Goal: Entertainment & Leisure: Consume media (video, audio)

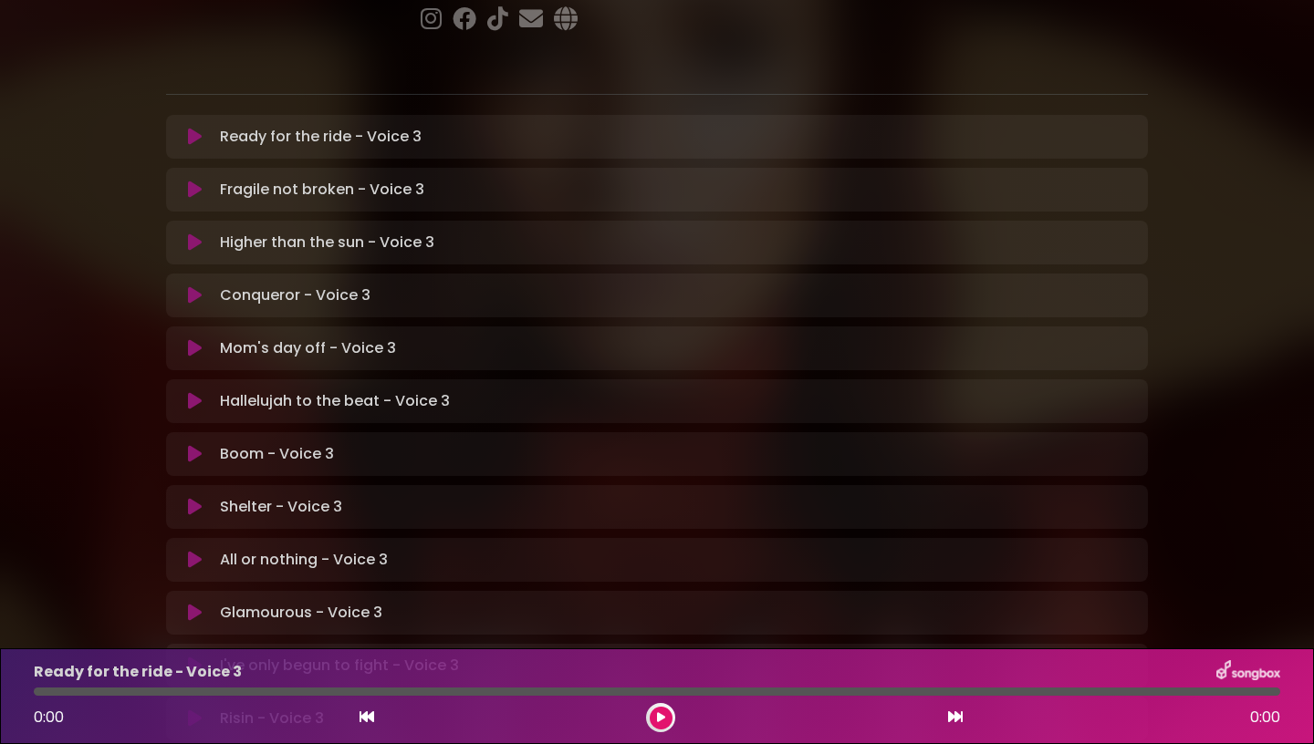
scroll to position [301, 0]
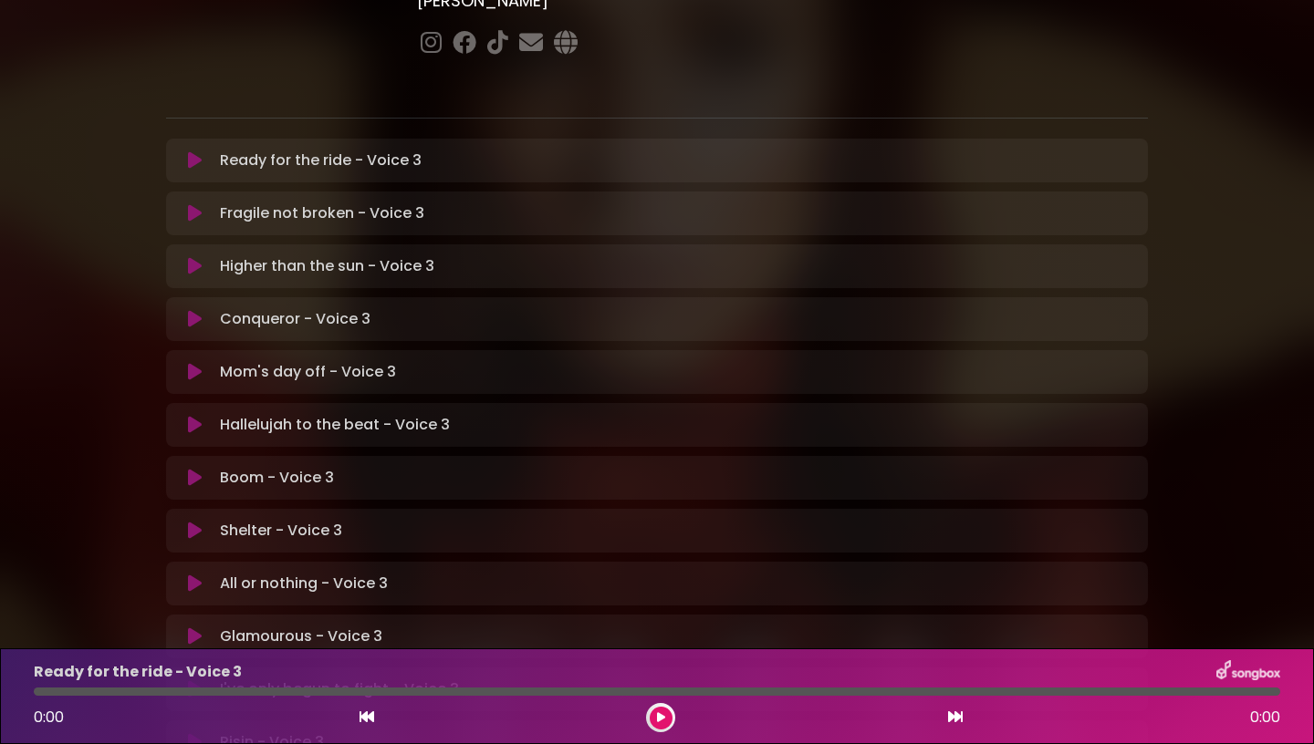
click at [408, 244] on div "Higher than the sun - Voice 3 Loading Track... Name" at bounding box center [657, 266] width 982 height 44
click at [375, 255] on p "Higher than the sun - Voice 3 Loading Track..." at bounding box center [327, 266] width 214 height 22
click at [194, 257] on icon at bounding box center [195, 266] width 14 height 18
click at [197, 257] on icon at bounding box center [195, 266] width 14 height 18
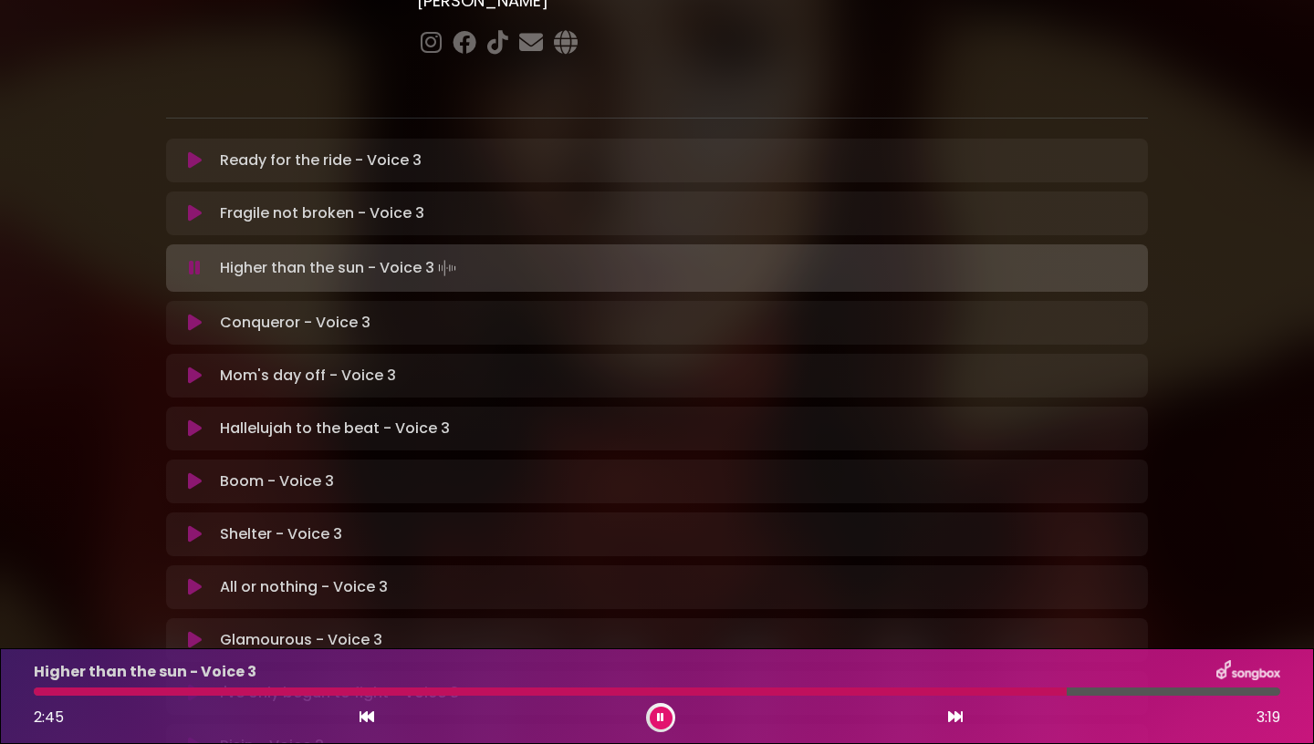
click at [662, 721] on icon at bounding box center [660, 717] width 7 height 11
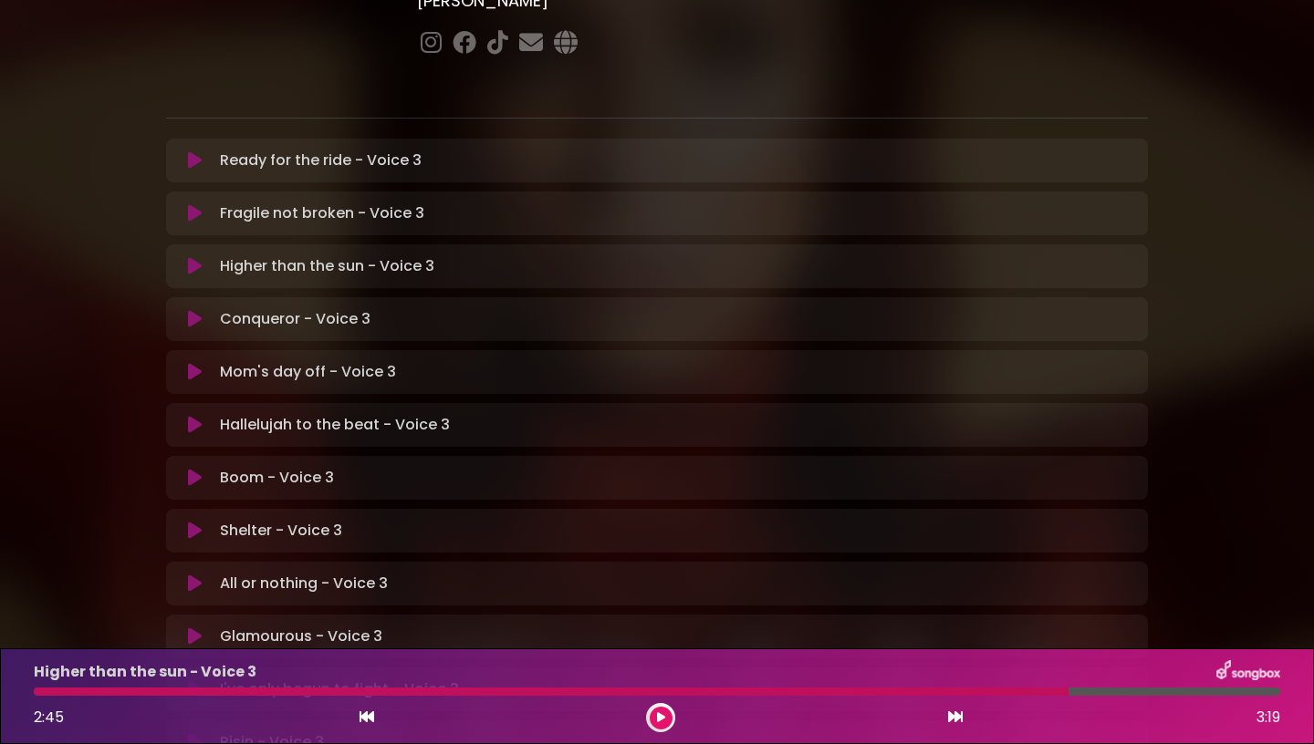
click at [59, 683] on p "Higher than the sun - Voice 3" at bounding box center [145, 672] width 223 height 22
click at [63, 694] on div at bounding box center [551, 692] width 1034 height 8
click at [665, 724] on button at bounding box center [660, 718] width 23 height 23
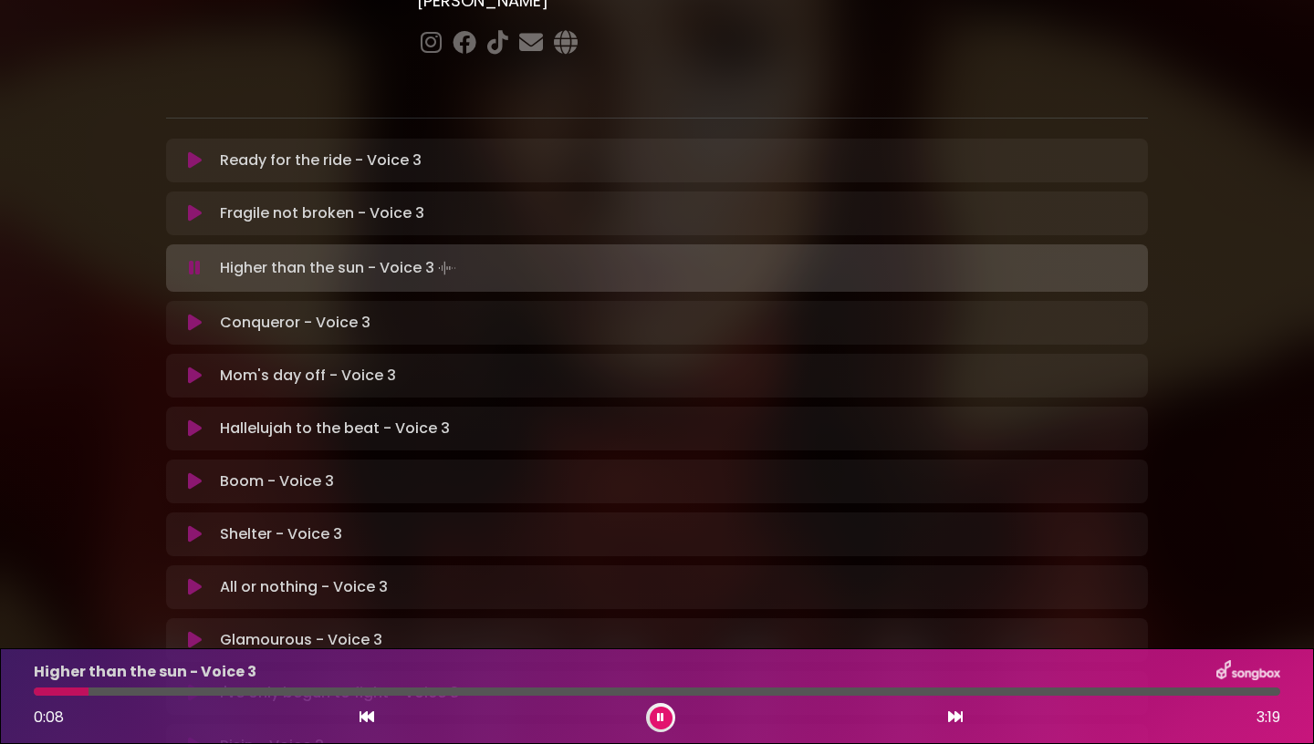
click at [663, 717] on icon at bounding box center [660, 717] width 7 height 11
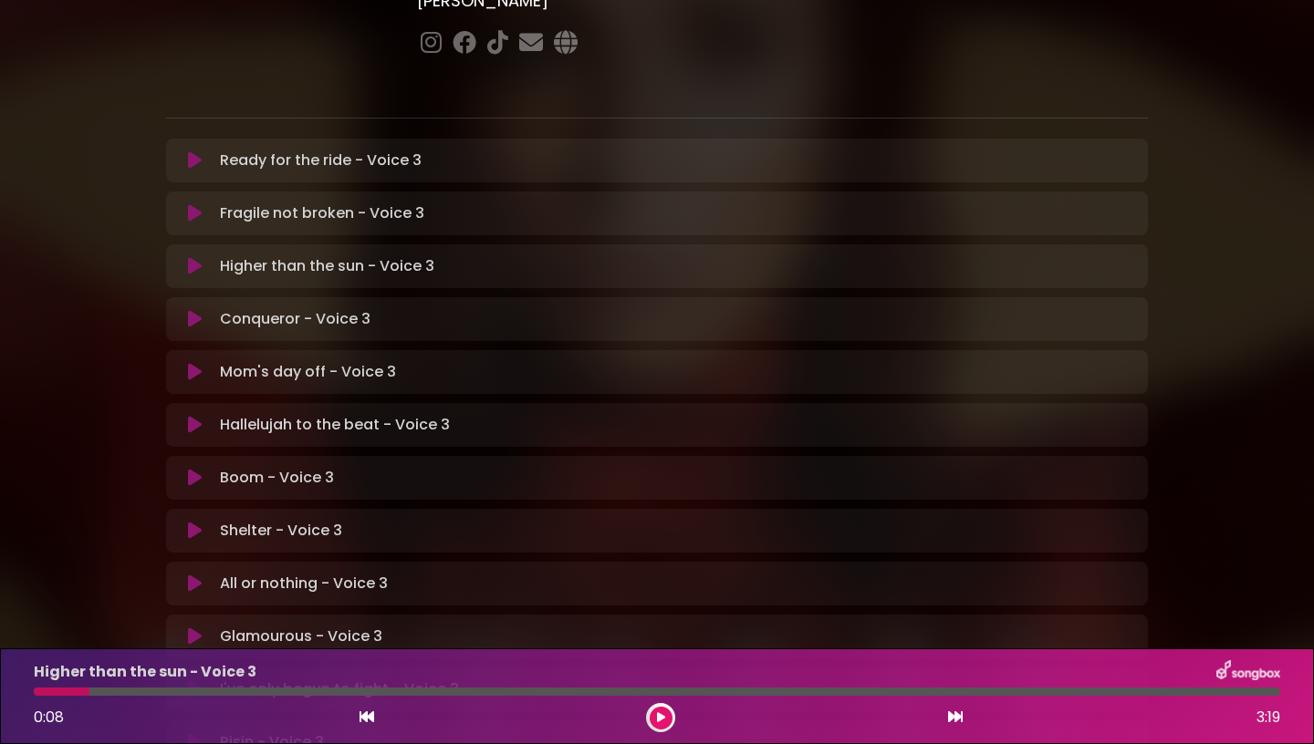
click at [653, 713] on button at bounding box center [660, 718] width 23 height 23
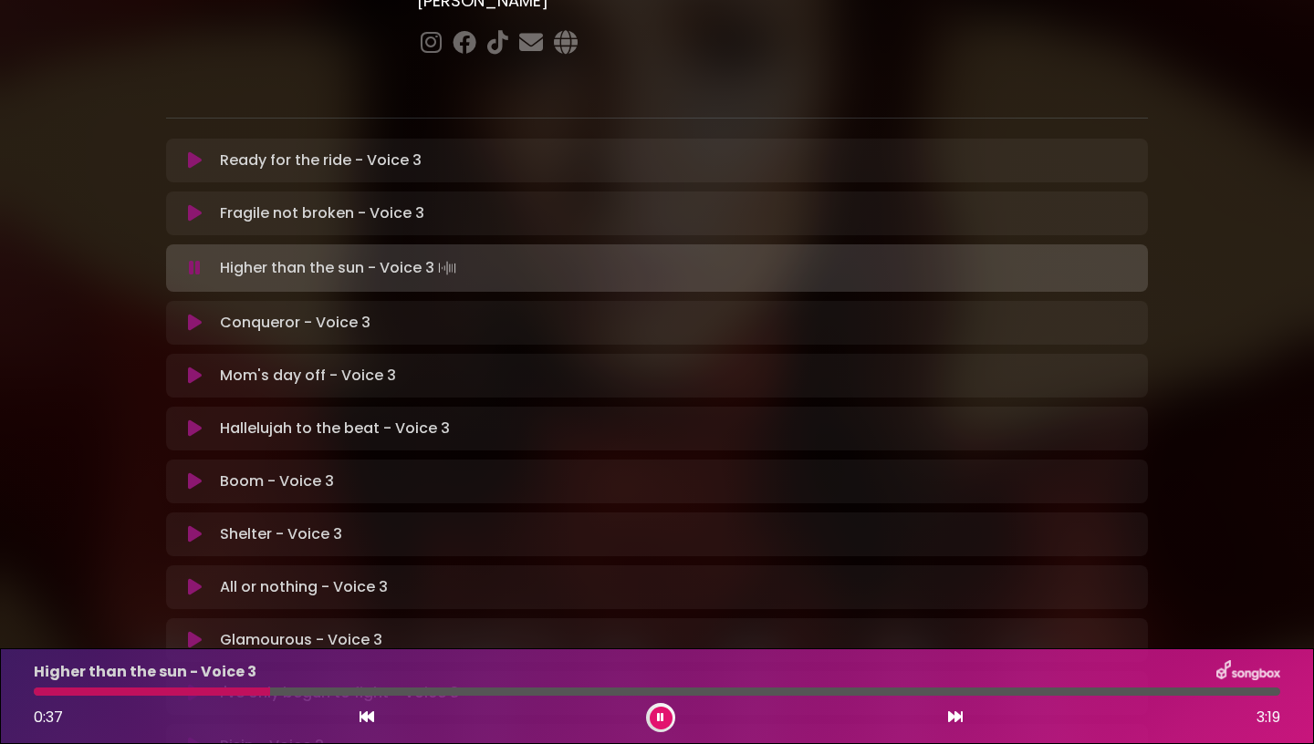
click at [662, 715] on icon at bounding box center [660, 717] width 7 height 11
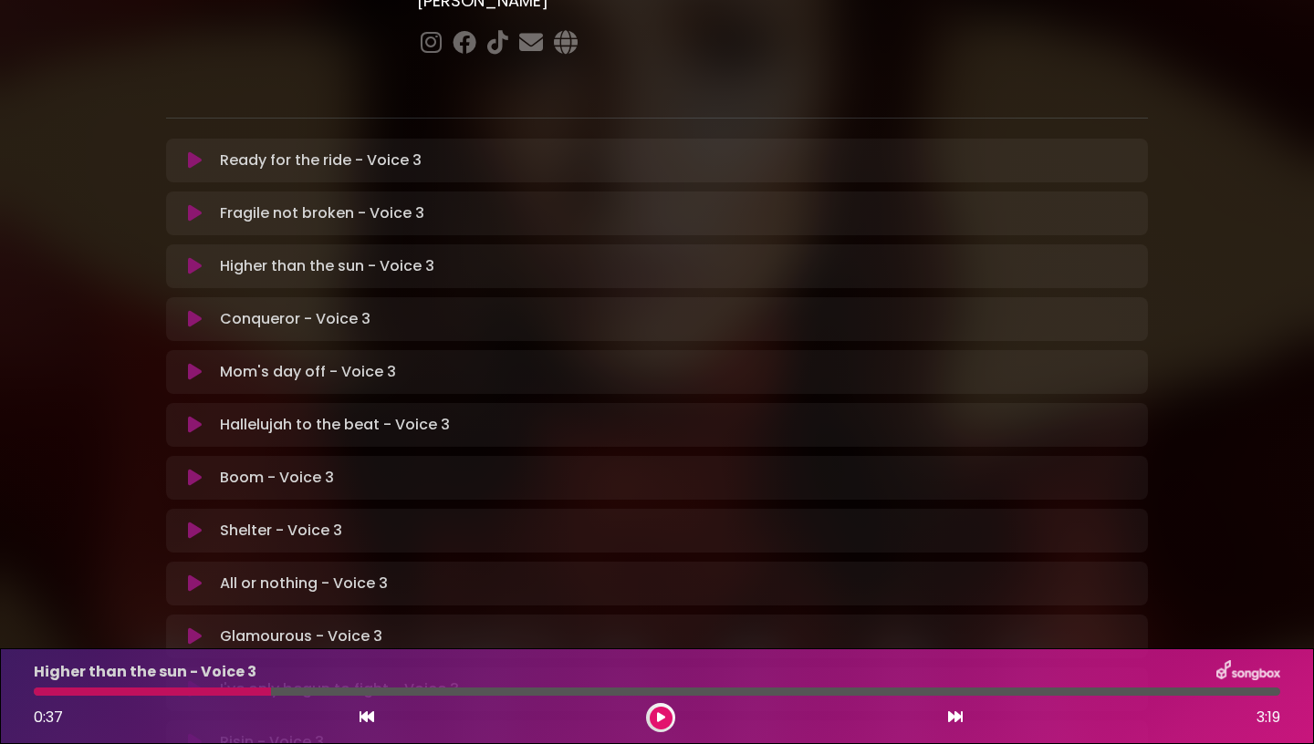
click at [194, 688] on div at bounding box center [152, 692] width 237 height 8
click at [182, 689] on div at bounding box center [152, 692] width 237 height 8
drag, startPoint x: 264, startPoint y: 691, endPoint x: 174, endPoint y: 691, distance: 89.4
click at [174, 691] on div at bounding box center [152, 692] width 237 height 8
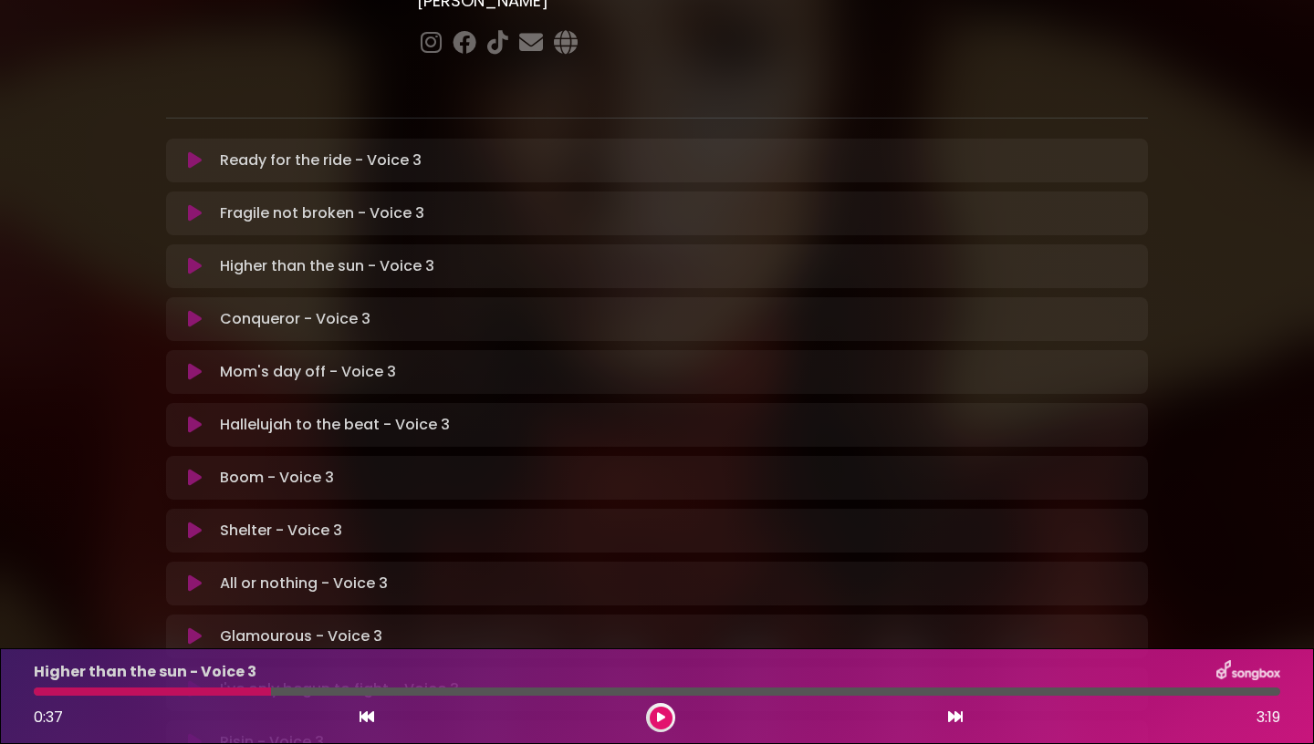
click at [174, 691] on div at bounding box center [152, 692] width 237 height 8
click at [361, 718] on icon at bounding box center [366, 717] width 15 height 15
click at [956, 718] on icon at bounding box center [955, 717] width 15 height 15
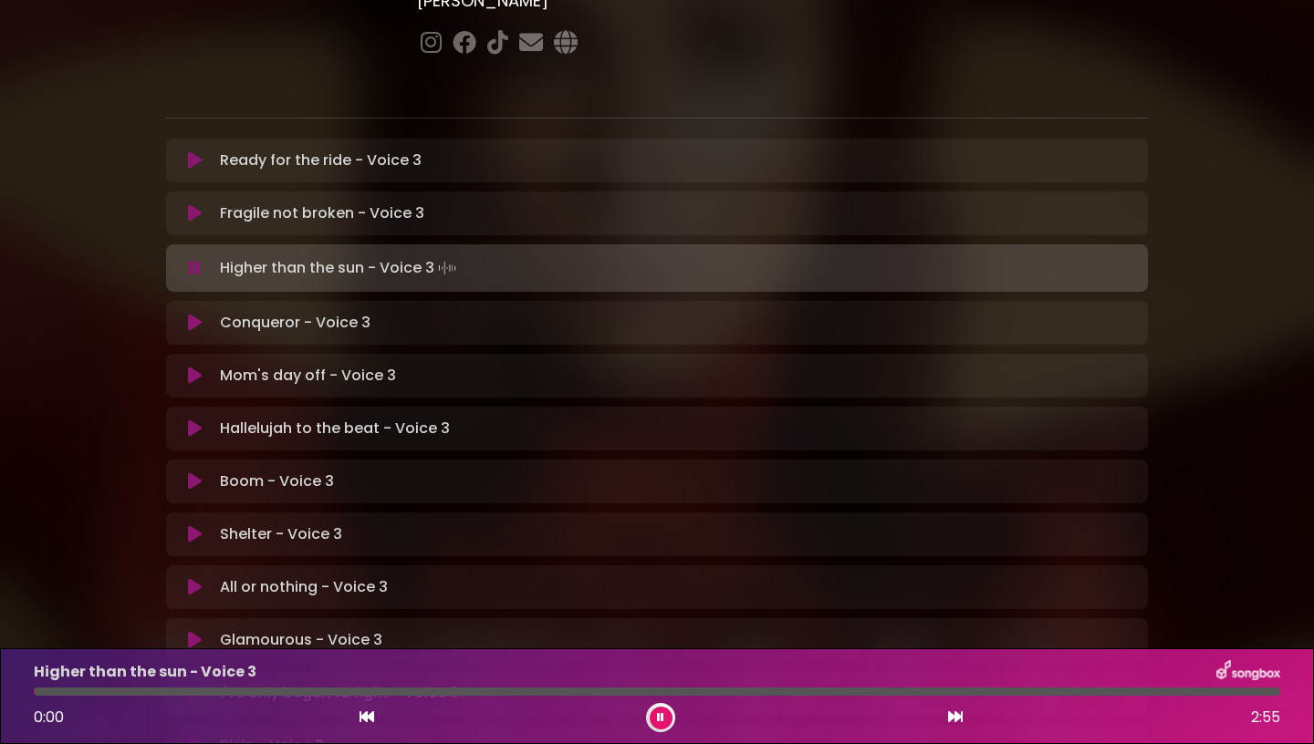
click at [204, 259] on button at bounding box center [195, 268] width 36 height 18
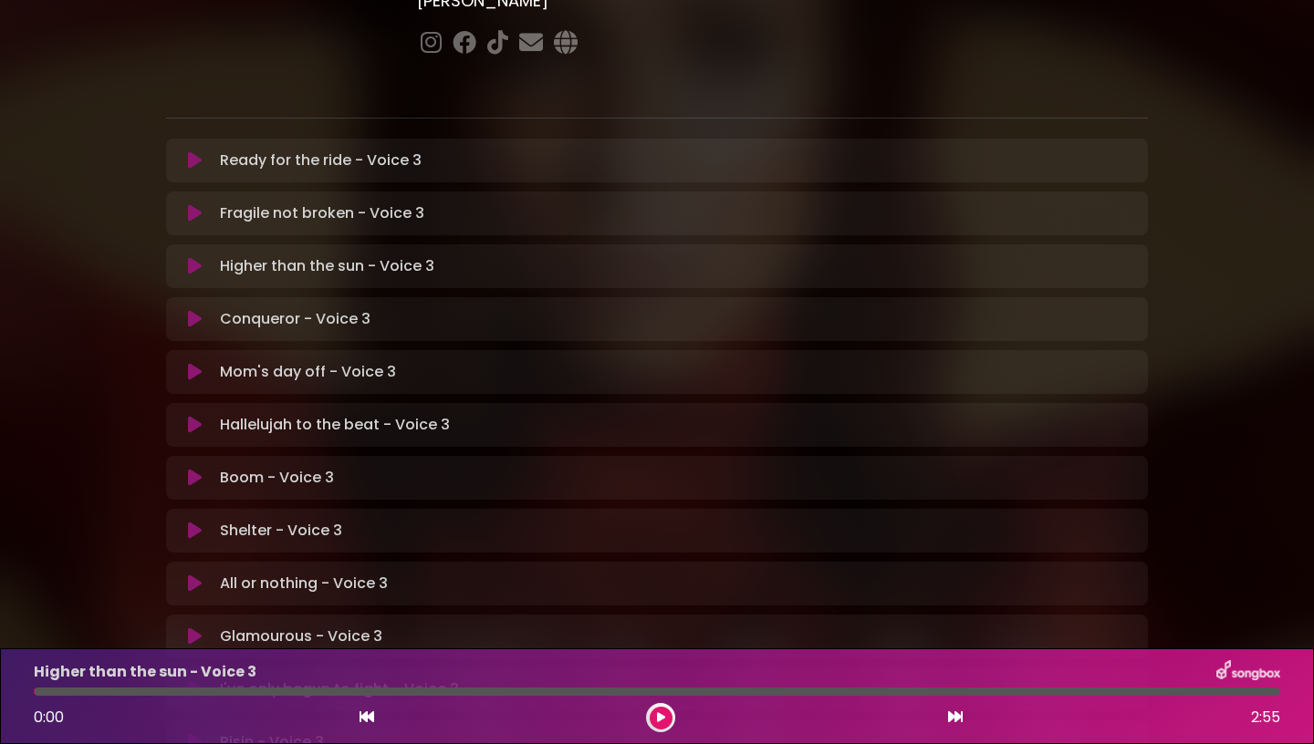
click at [146, 694] on div at bounding box center [657, 692] width 1246 height 8
click at [146, 682] on p "Higher than the sun - Voice 3" at bounding box center [145, 672] width 223 height 22
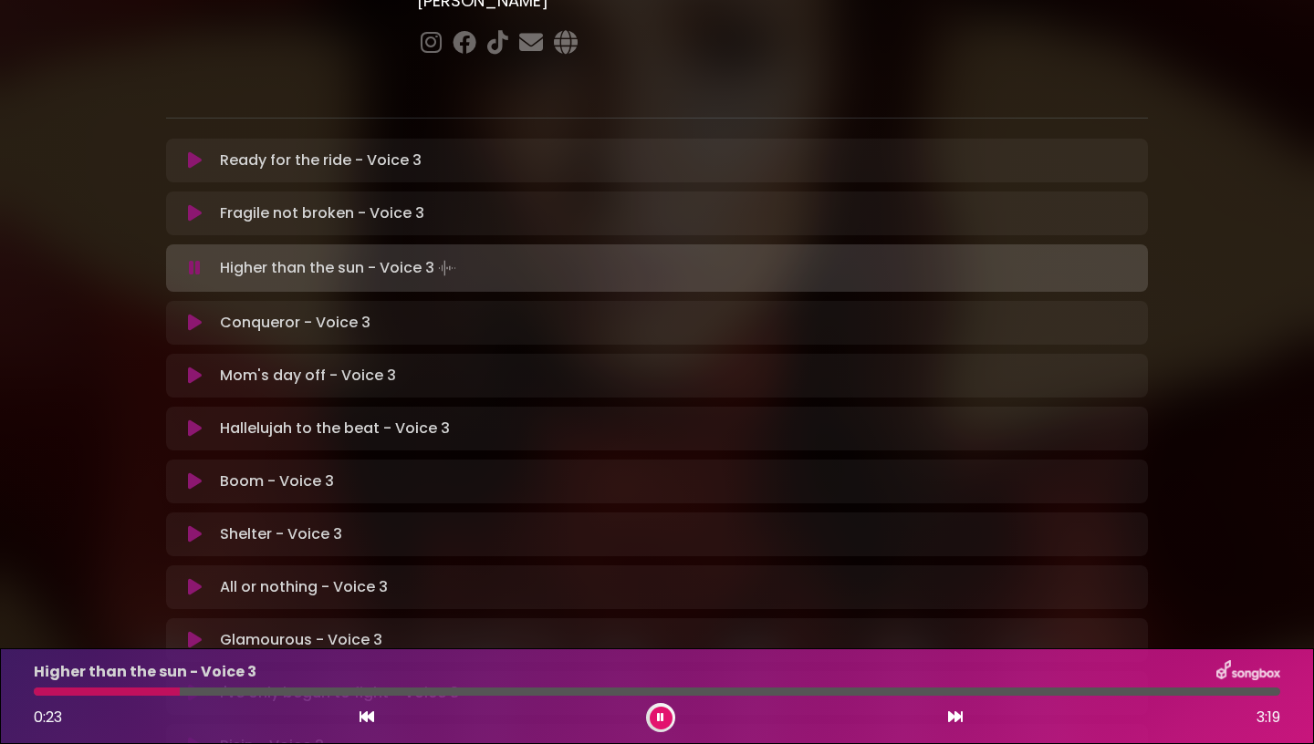
click at [662, 721] on icon at bounding box center [660, 717] width 7 height 11
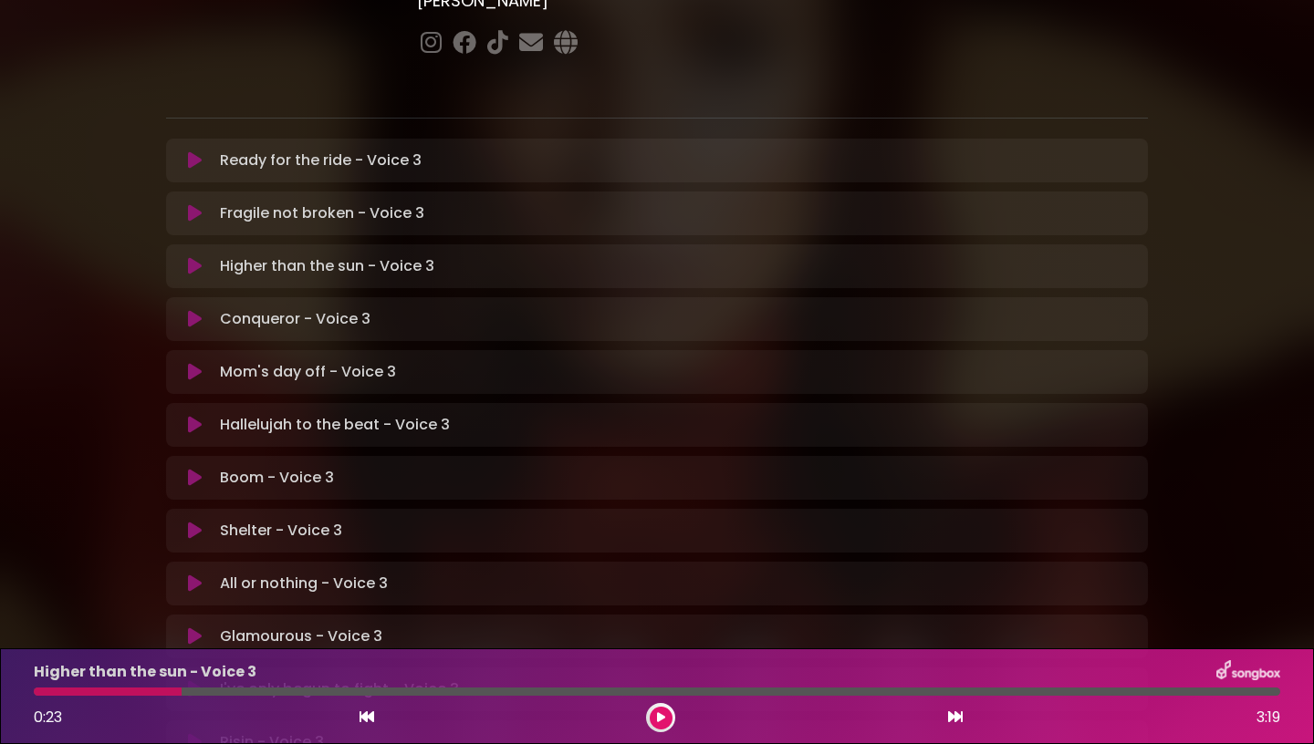
click at [169, 694] on div at bounding box center [108, 692] width 148 height 8
click at [170, 692] on div at bounding box center [108, 692] width 148 height 8
click at [664, 723] on button at bounding box center [660, 718] width 23 height 23
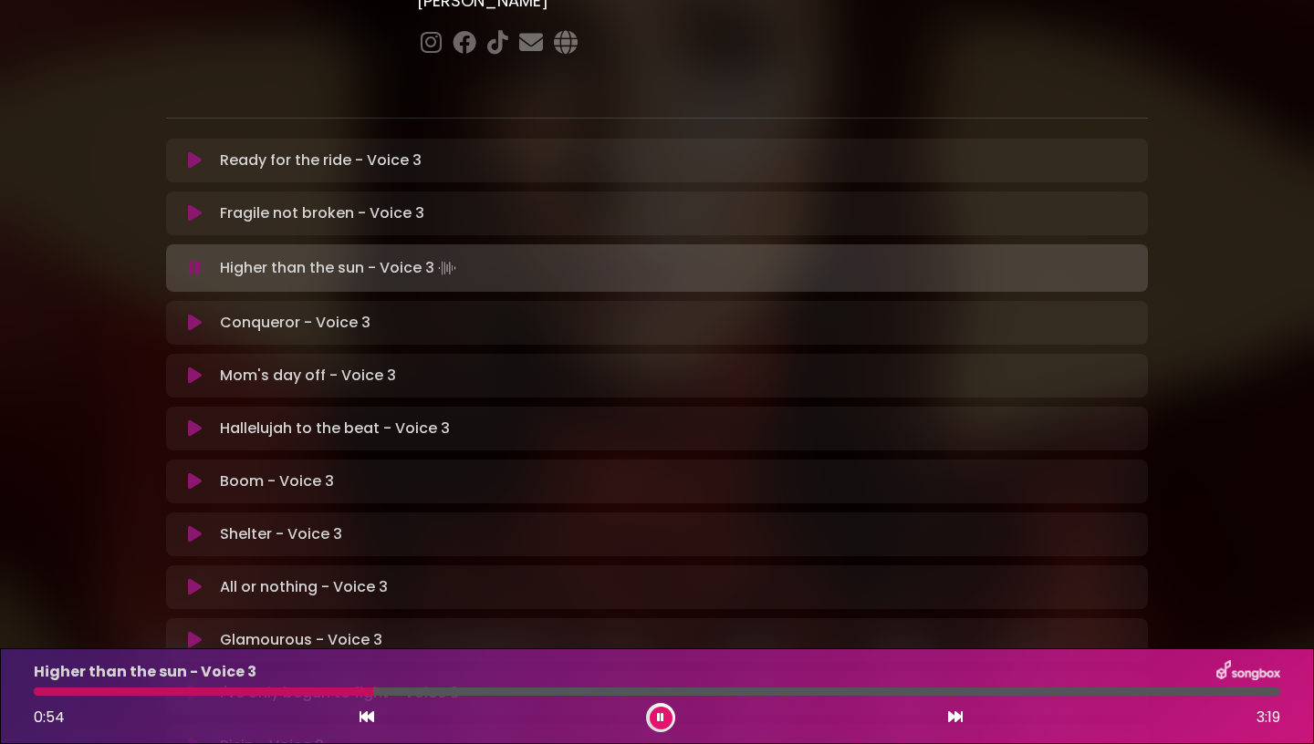
click at [660, 727] on button at bounding box center [660, 718] width 23 height 23
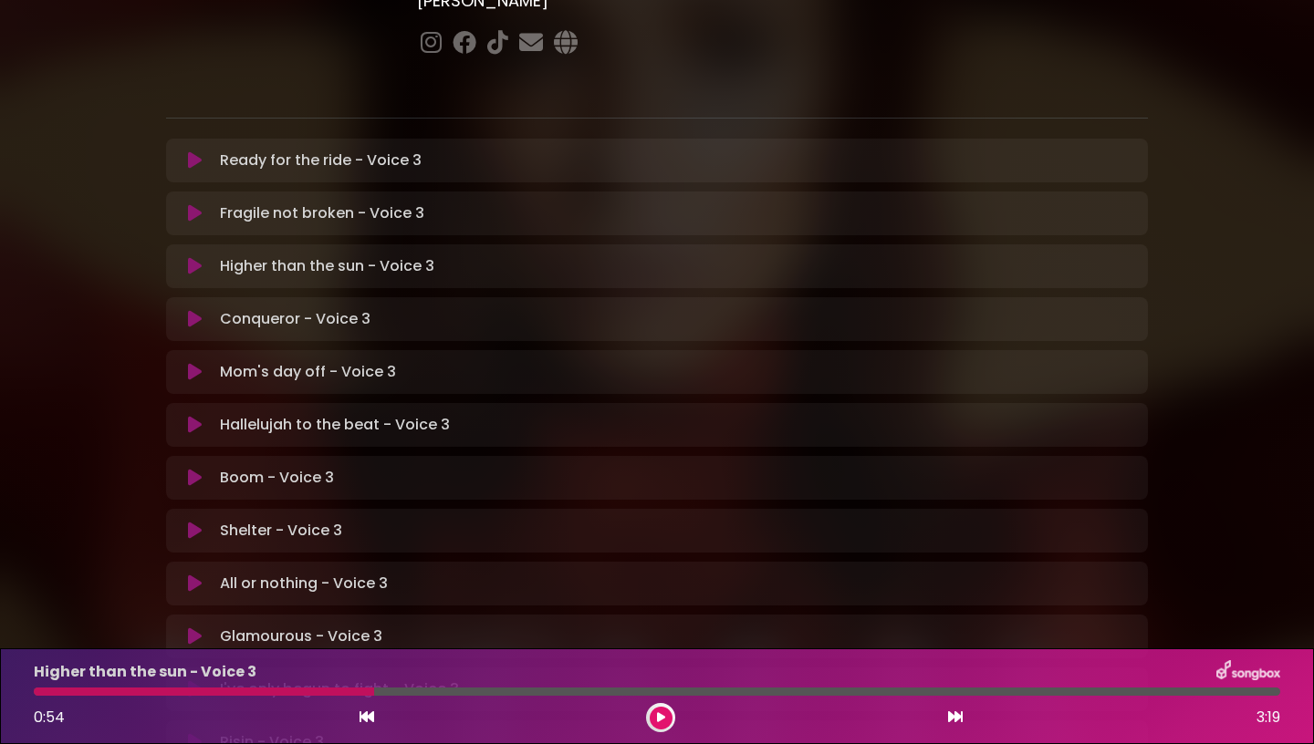
click at [194, 257] on icon at bounding box center [195, 266] width 14 height 18
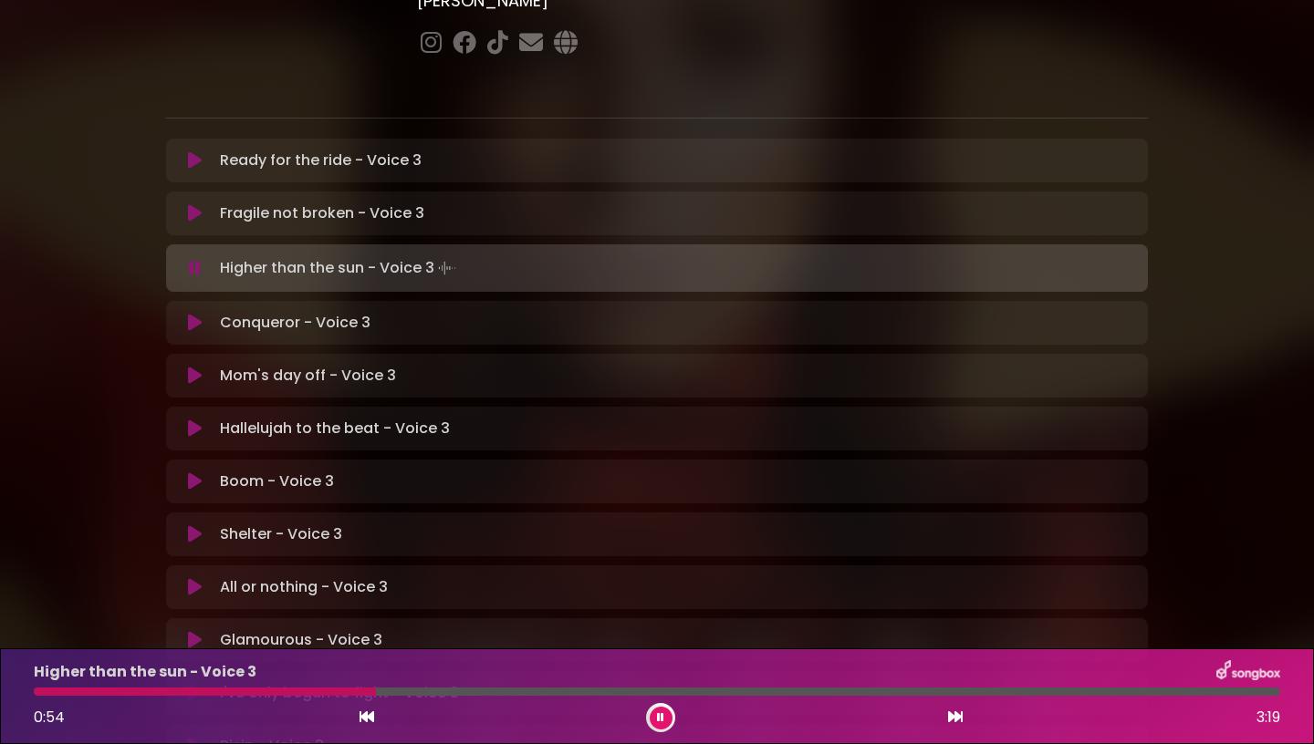
click at [194, 259] on icon at bounding box center [195, 268] width 12 height 18
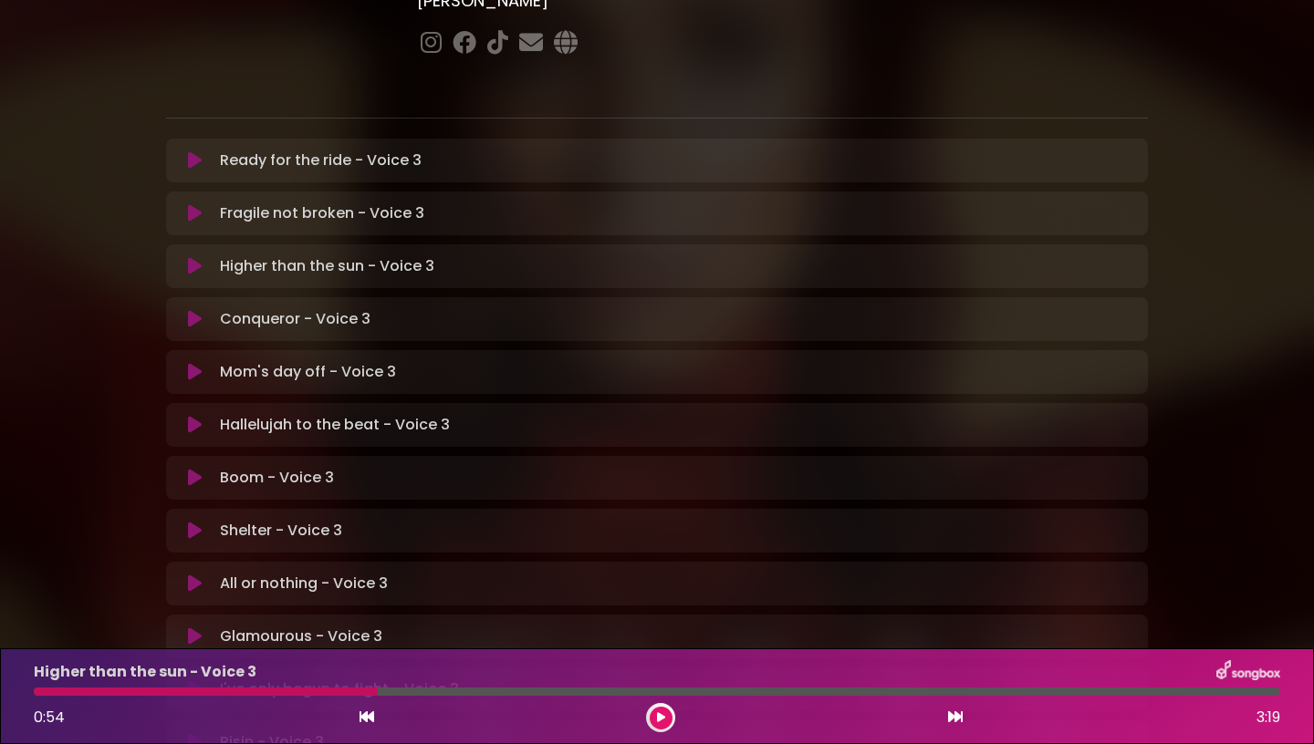
click at [194, 257] on icon at bounding box center [195, 266] width 14 height 18
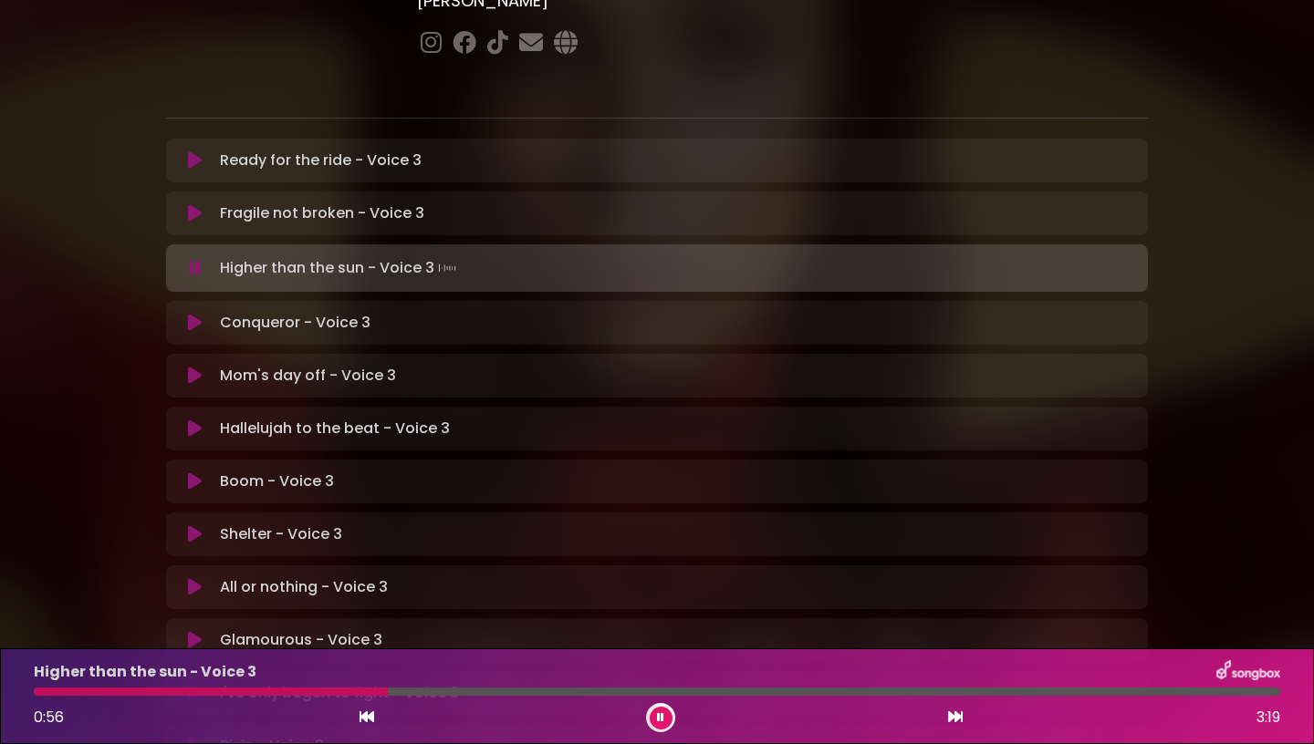
click at [192, 697] on div "Higher than the sun - Voice 3 0:56 3:19" at bounding box center [657, 696] width 1268 height 72
click at [192, 694] on div at bounding box center [212, 692] width 357 height 8
click at [144, 691] on div at bounding box center [657, 692] width 1246 height 8
click at [671, 718] on div at bounding box center [660, 717] width 29 height 29
click at [666, 718] on button at bounding box center [660, 718] width 23 height 23
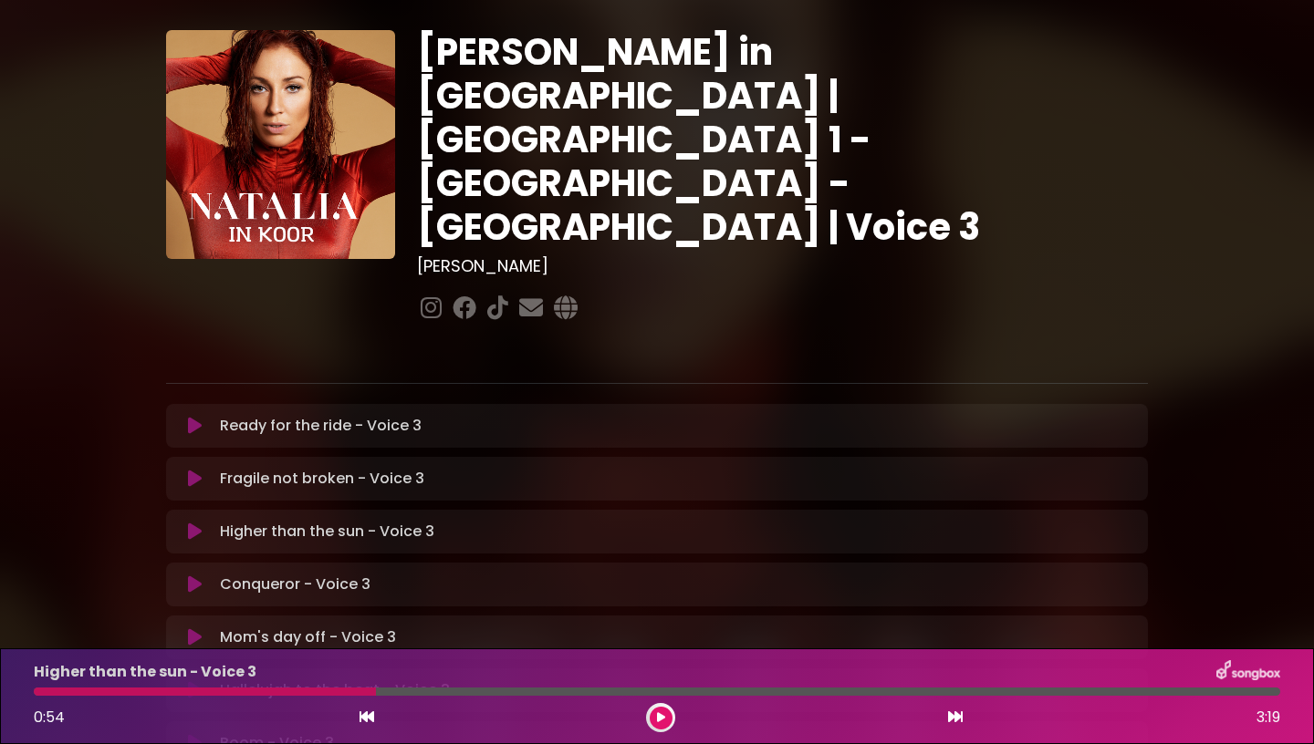
scroll to position [32, 0]
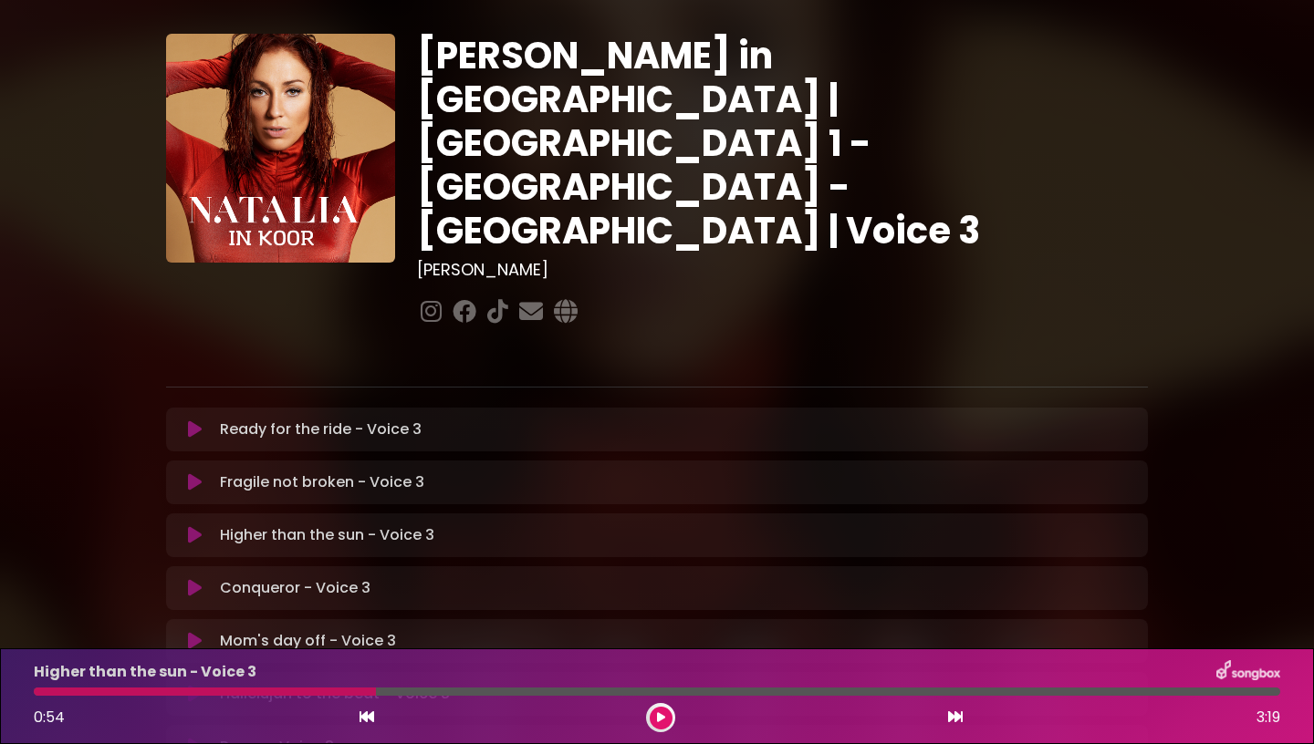
click at [793, 696] on div "Higher than the sun - Voice 3 0:54 3:19" at bounding box center [657, 696] width 1268 height 72
click at [789, 691] on div at bounding box center [657, 692] width 1246 height 8
drag, startPoint x: 365, startPoint y: 691, endPoint x: 803, endPoint y: 683, distance: 437.9
click at [803, 688] on div at bounding box center [657, 692] width 1246 height 8
